Goal: Find specific page/section: Find specific page/section

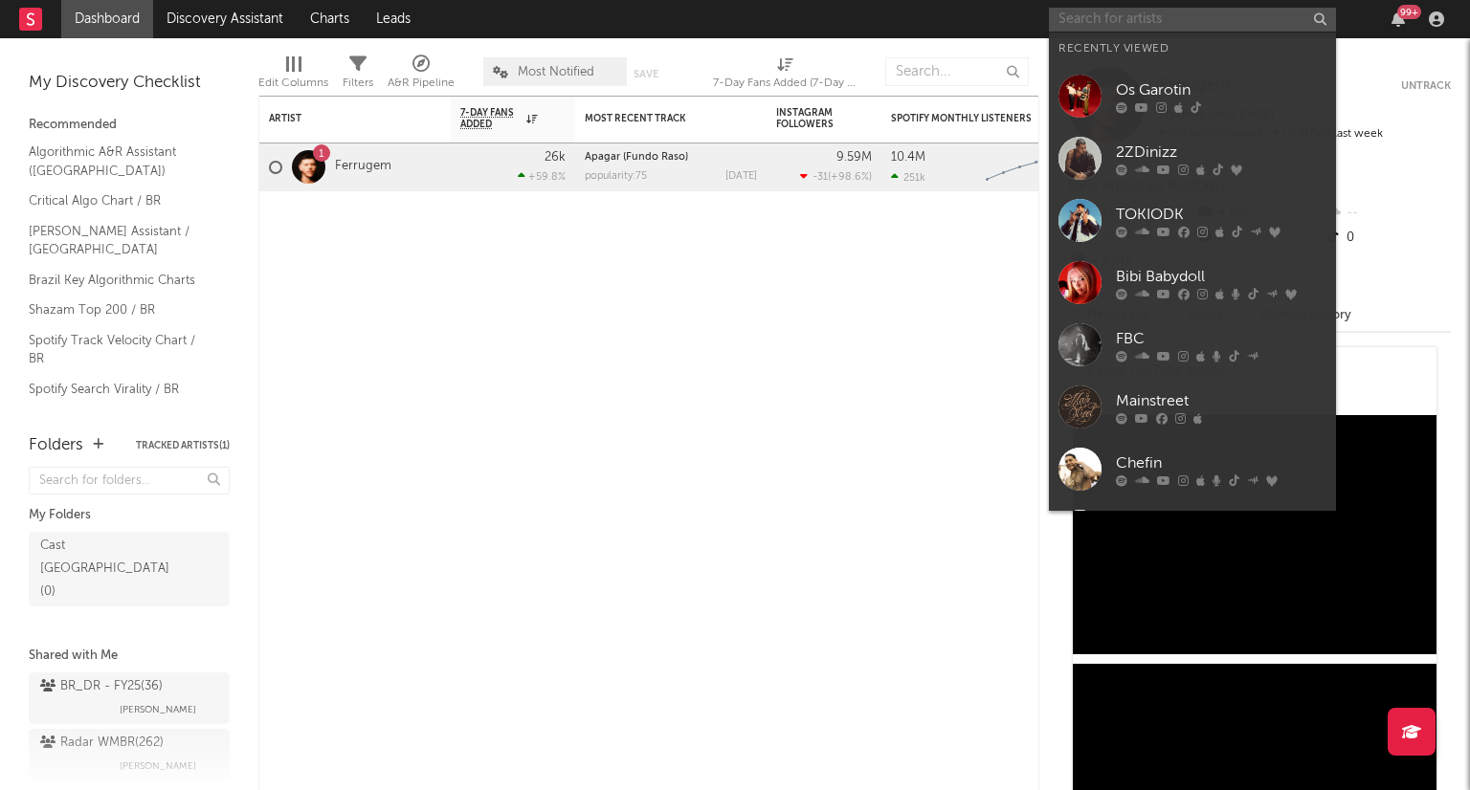
click at [1183, 20] on input "text" at bounding box center [1192, 20] width 287 height 24
paste input "MAGRÃO"
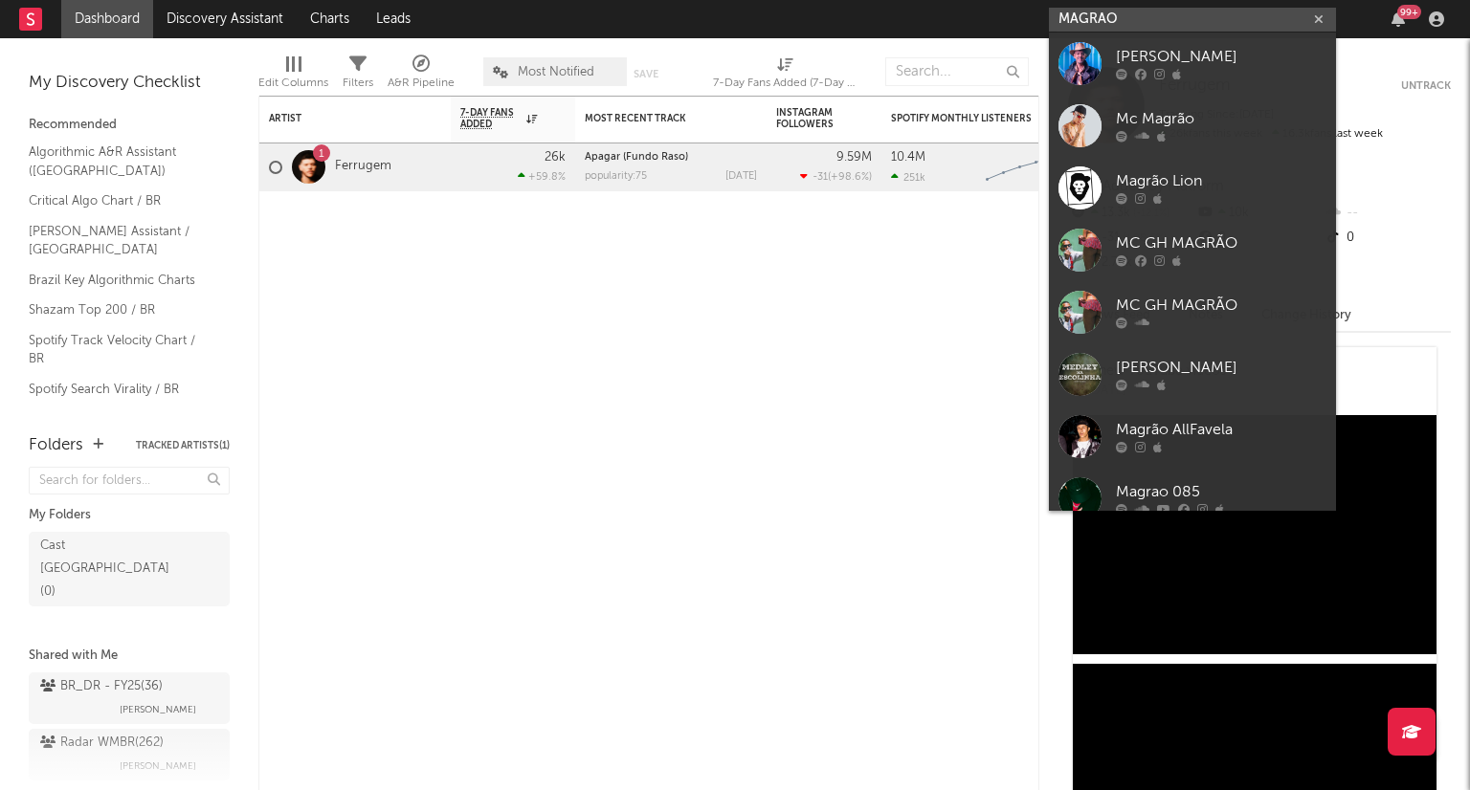
type input "MAGRÃO"
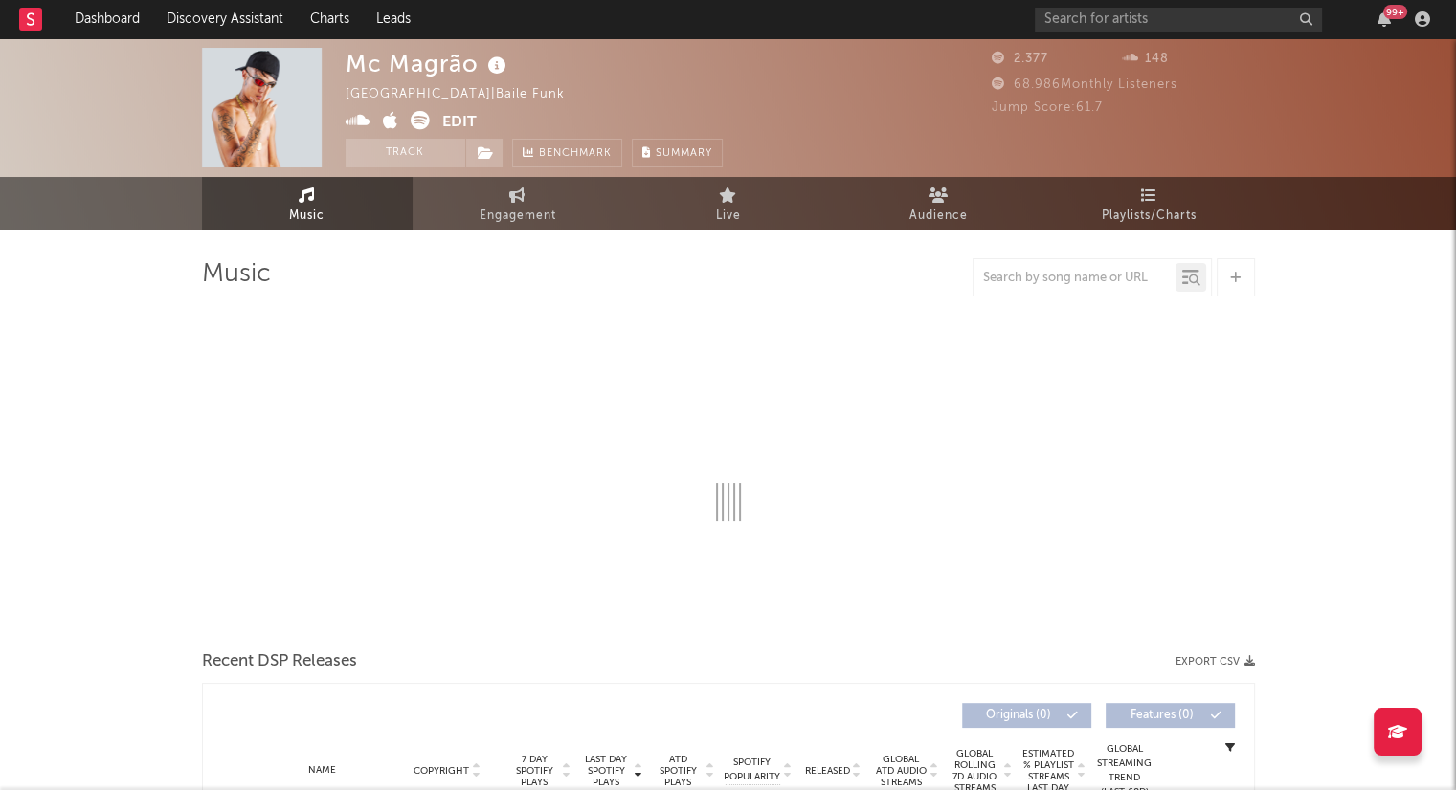
select select "1w"
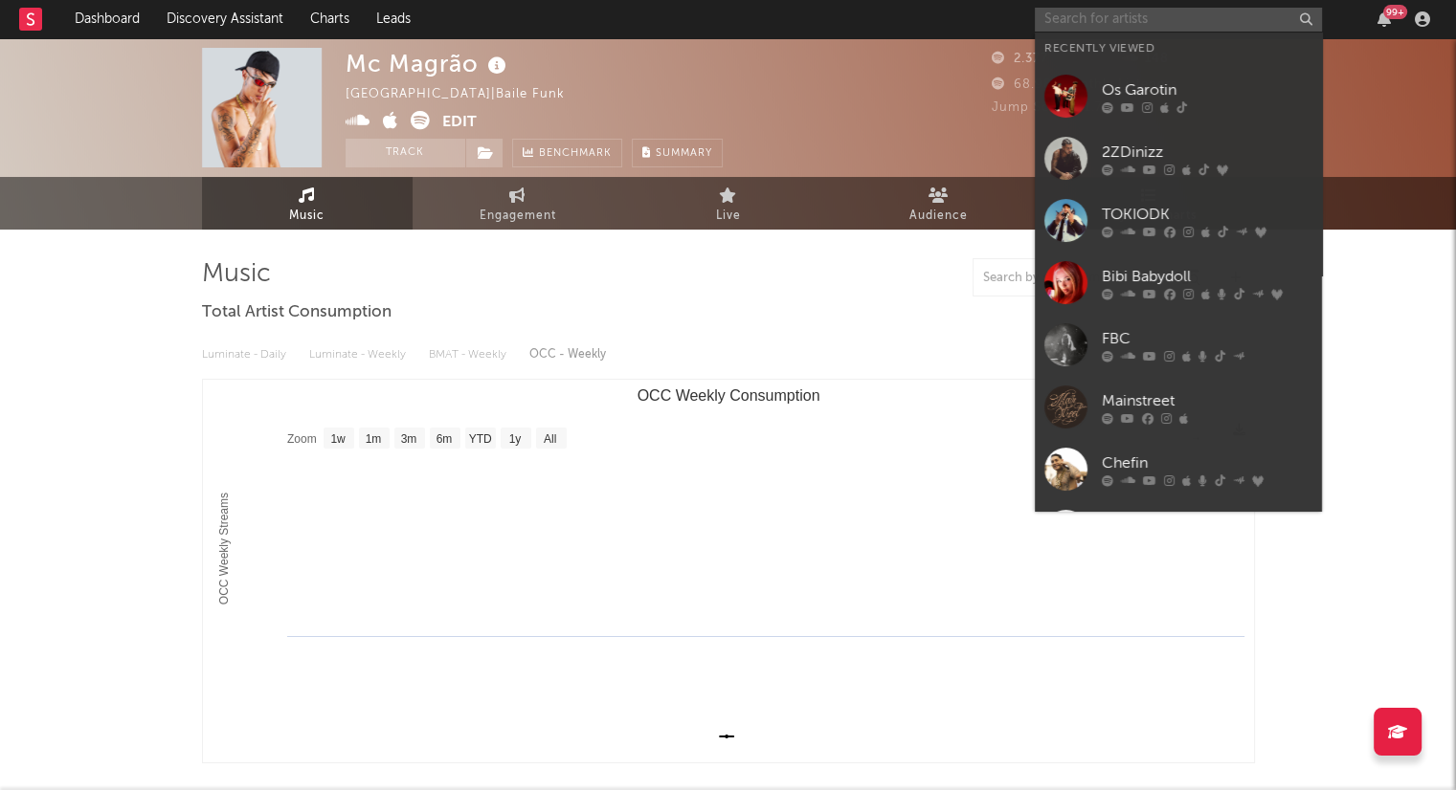
click at [1183, 20] on input "text" at bounding box center [1178, 20] width 287 height 24
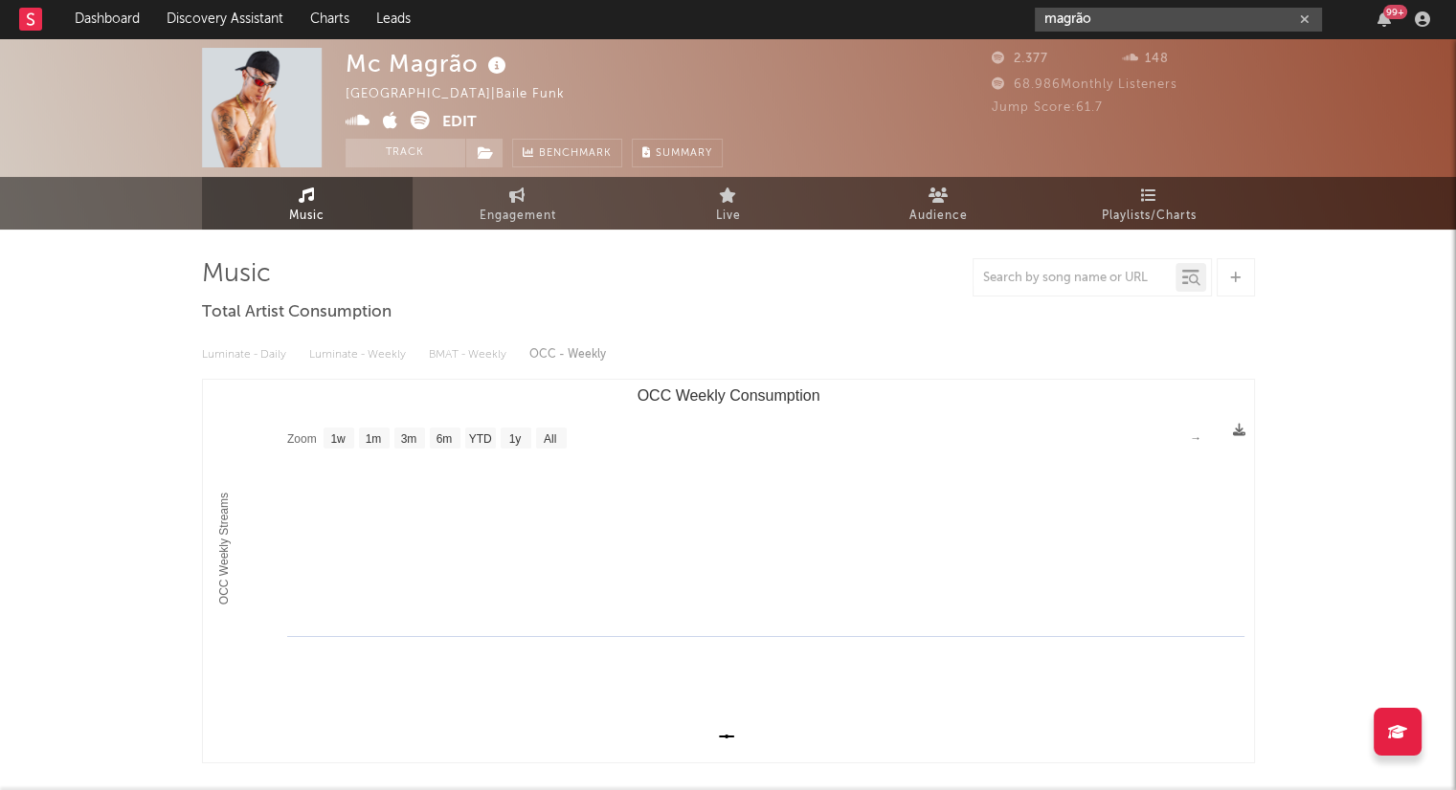
type input "magrão"
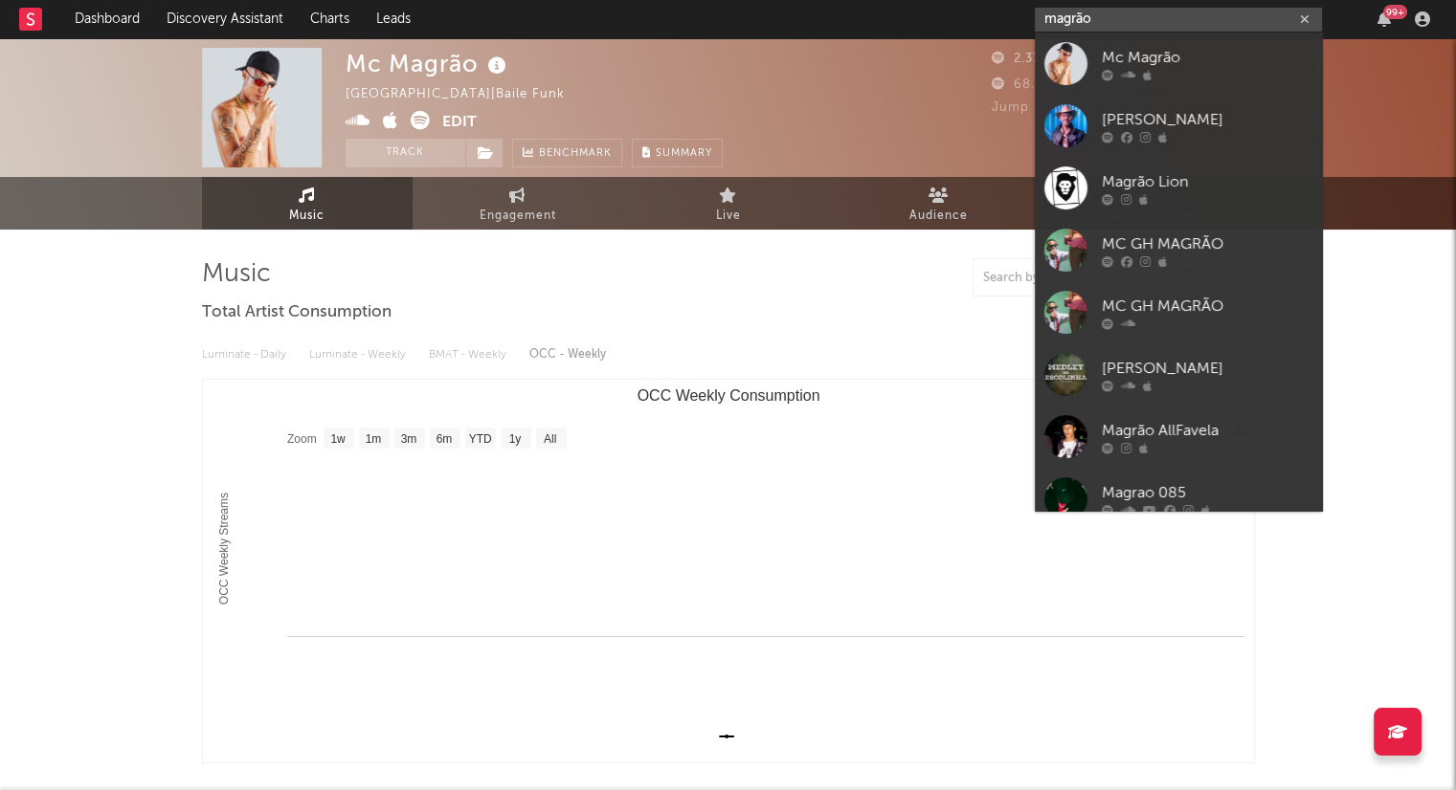
click at [1118, 19] on input "magrão" at bounding box center [1178, 20] width 287 height 24
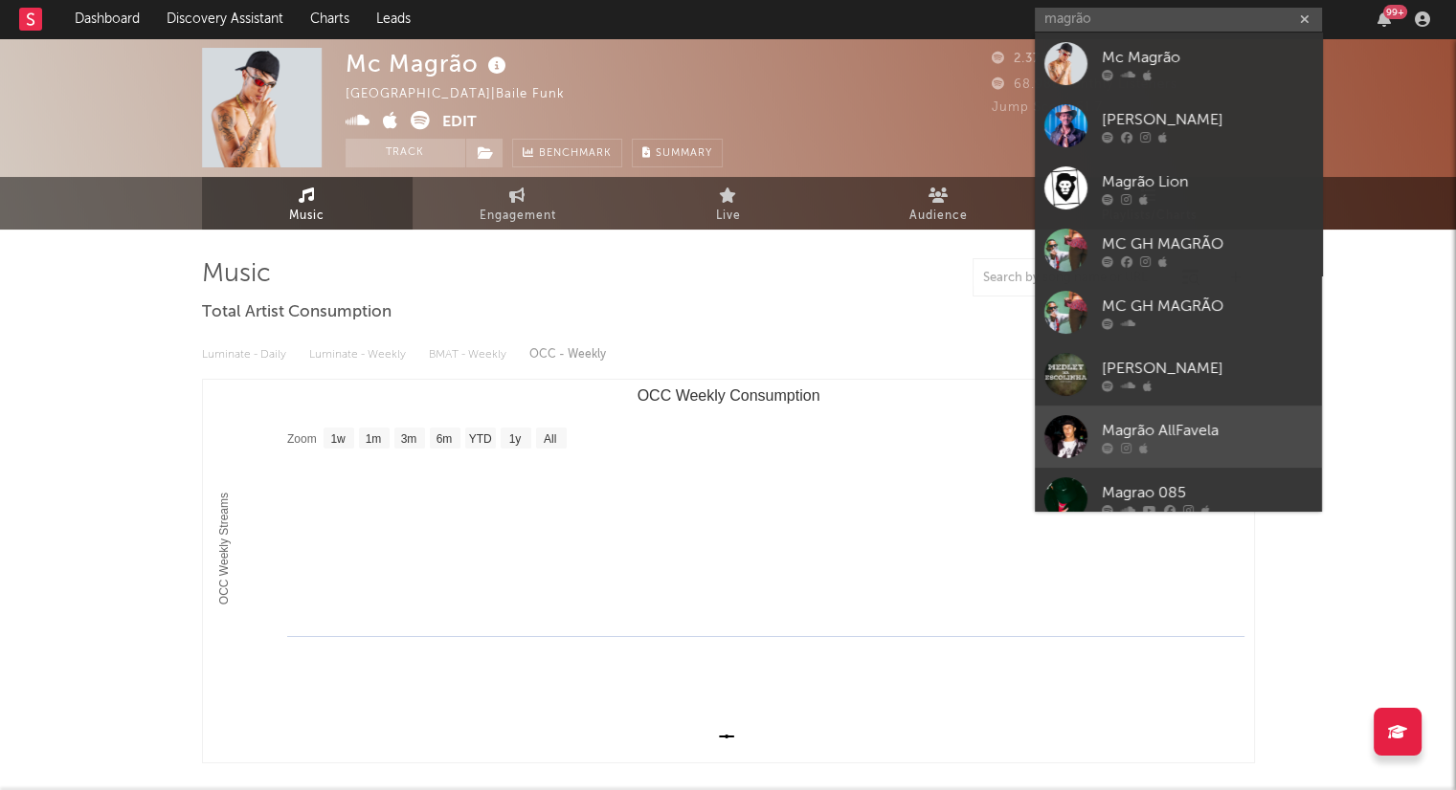
click at [1164, 413] on link "Magrão AllFavela" at bounding box center [1178, 437] width 287 height 62
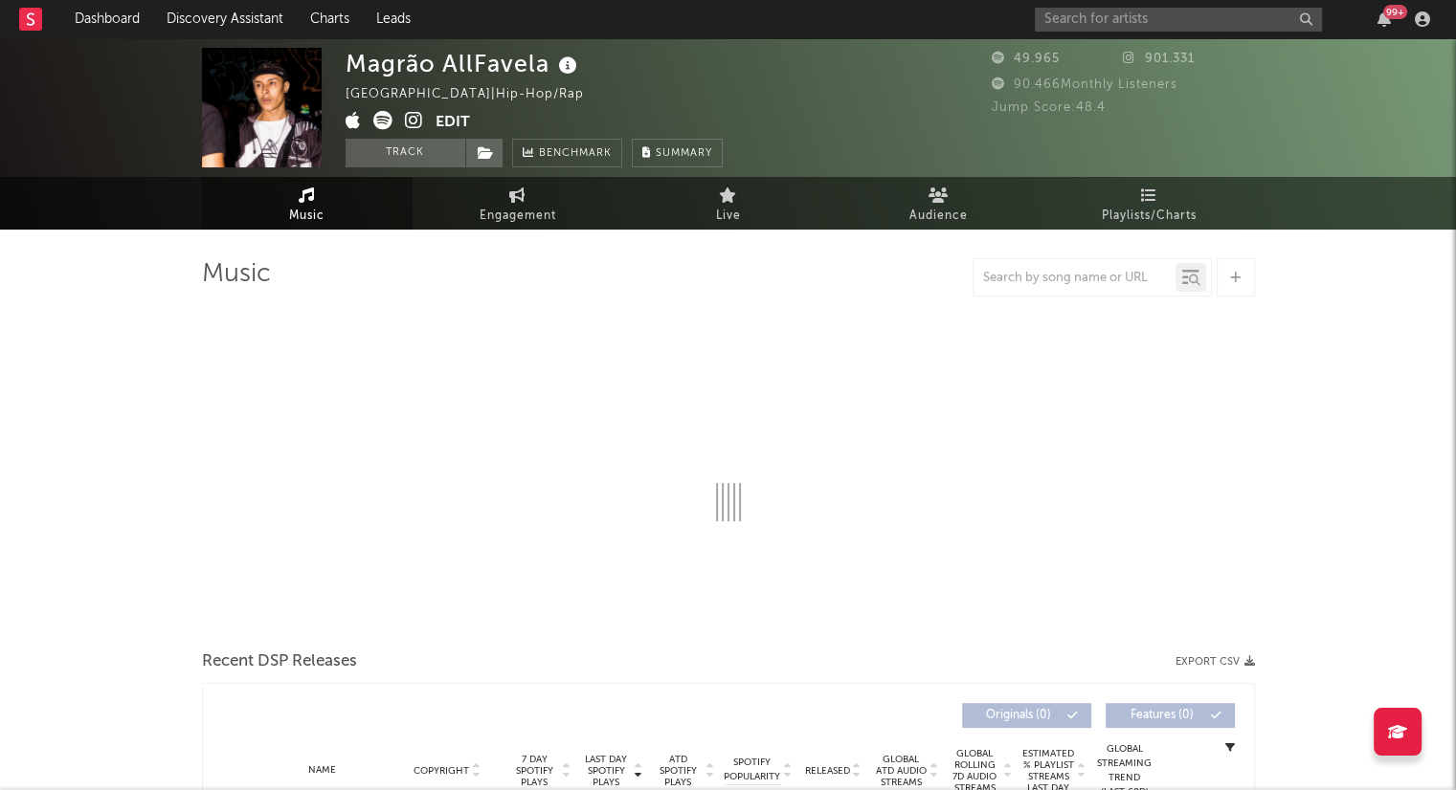
select select "6m"
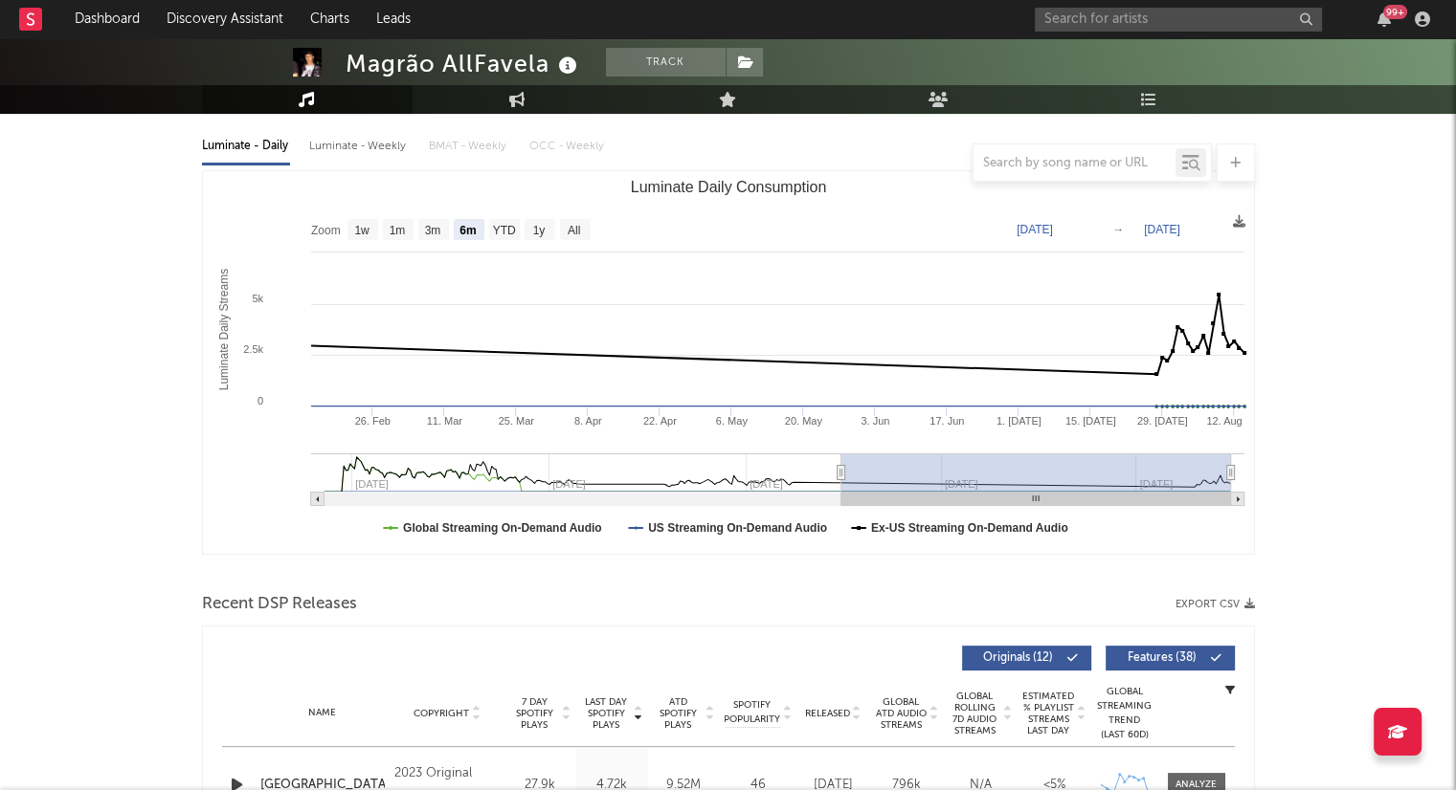
scroll to position [259, 0]
